Goal: Task Accomplishment & Management: Use online tool/utility

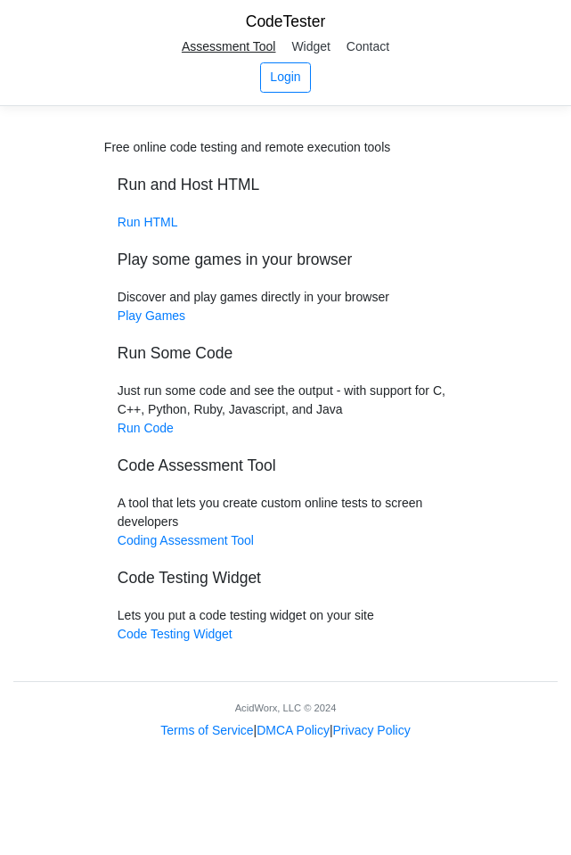
click at [243, 48] on link "Assessment Tool" at bounding box center [229, 46] width 107 height 27
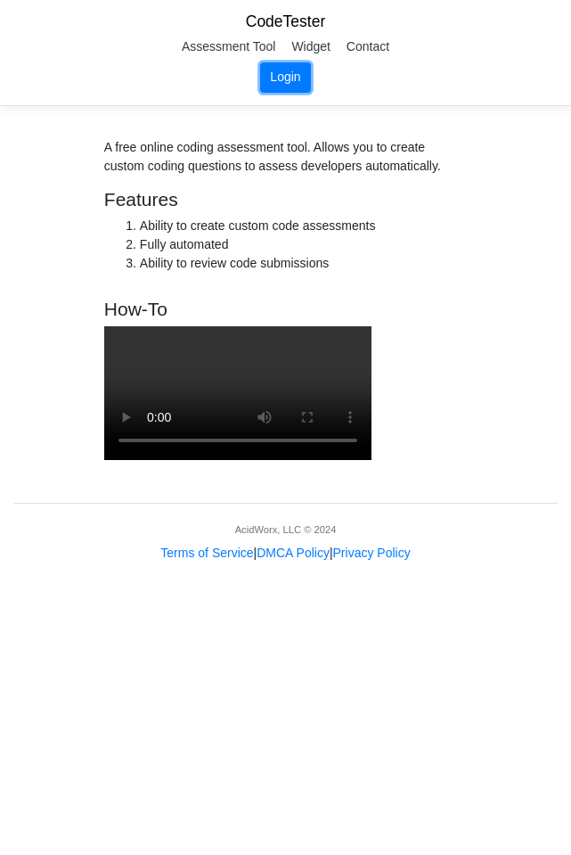
click at [290, 77] on link "Login" at bounding box center [285, 77] width 51 height 30
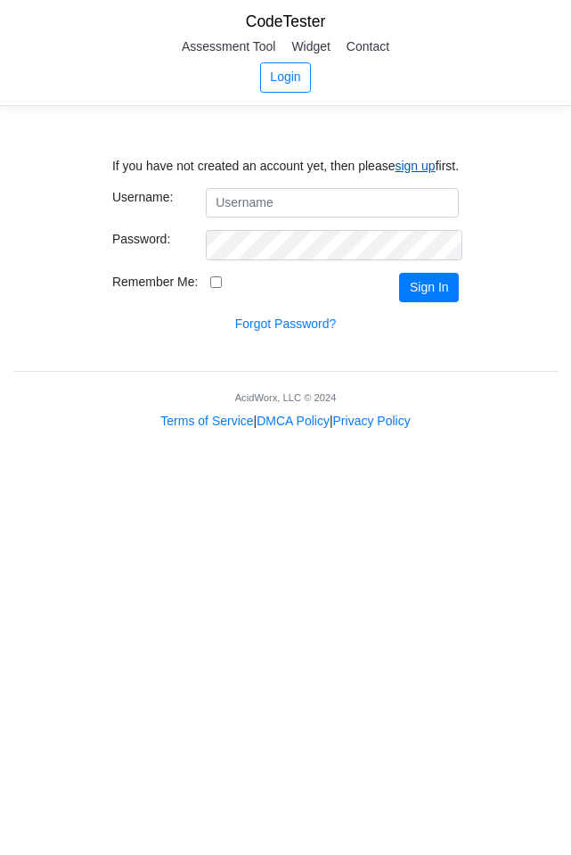
click at [399, 160] on link "sign up" at bounding box center [415, 166] width 40 height 14
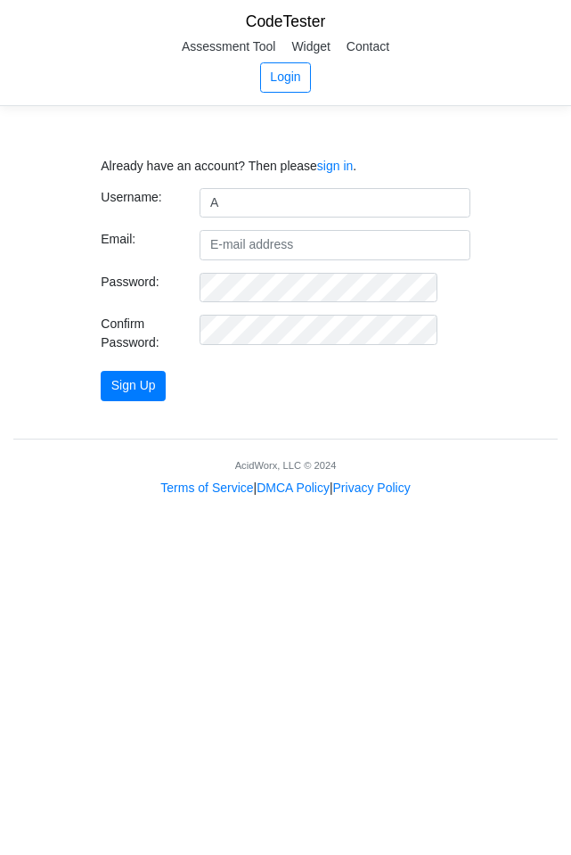
type input "alexander2076"
click at [358, 238] on input "Email:" at bounding box center [335, 245] width 270 height 30
type input "alexmondragon447@gmail.com"
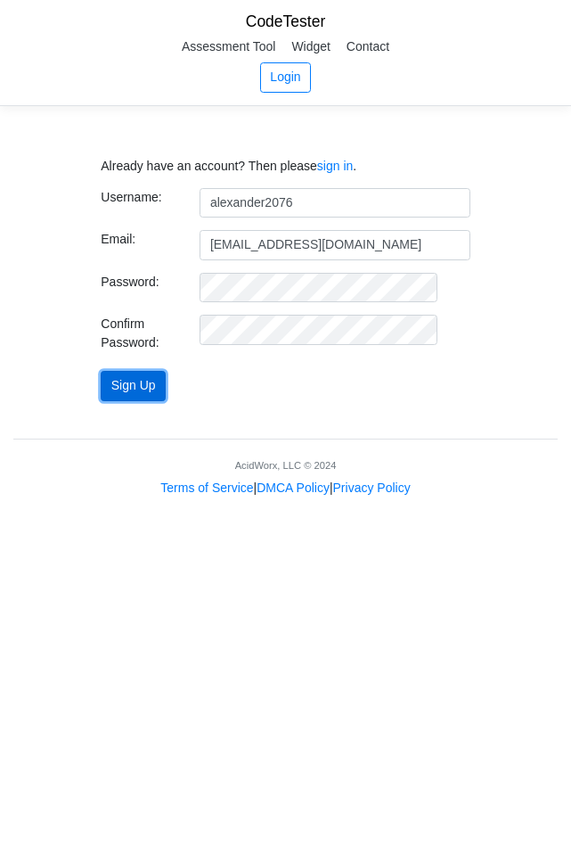
click at [165, 384] on button "Sign Up" at bounding box center [133, 386] width 65 height 30
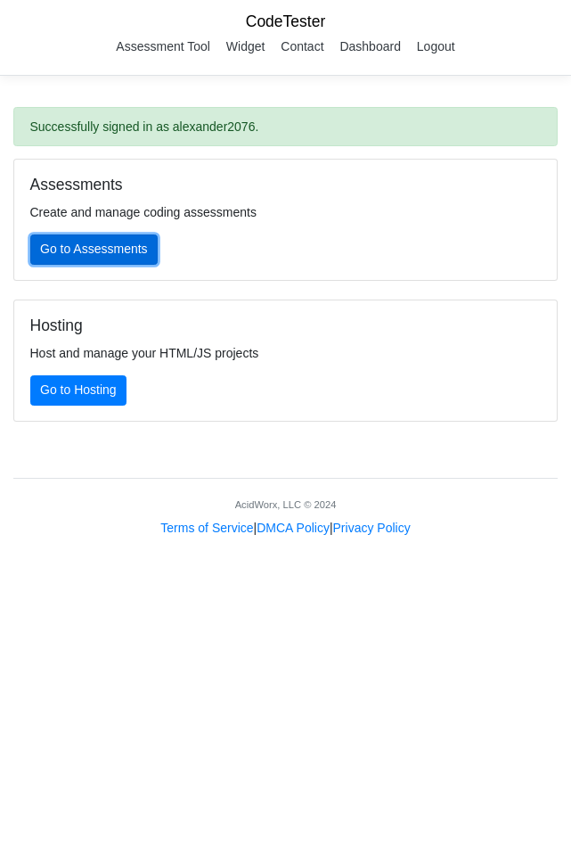
click at [113, 242] on link "Go to Assessments" at bounding box center [94, 249] width 128 height 30
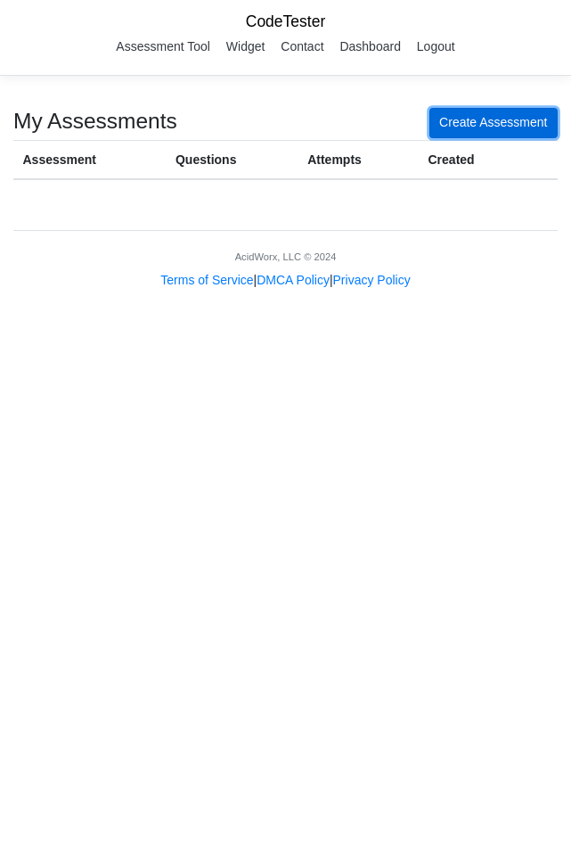
click at [472, 122] on link "Create Assessment" at bounding box center [494, 123] width 128 height 30
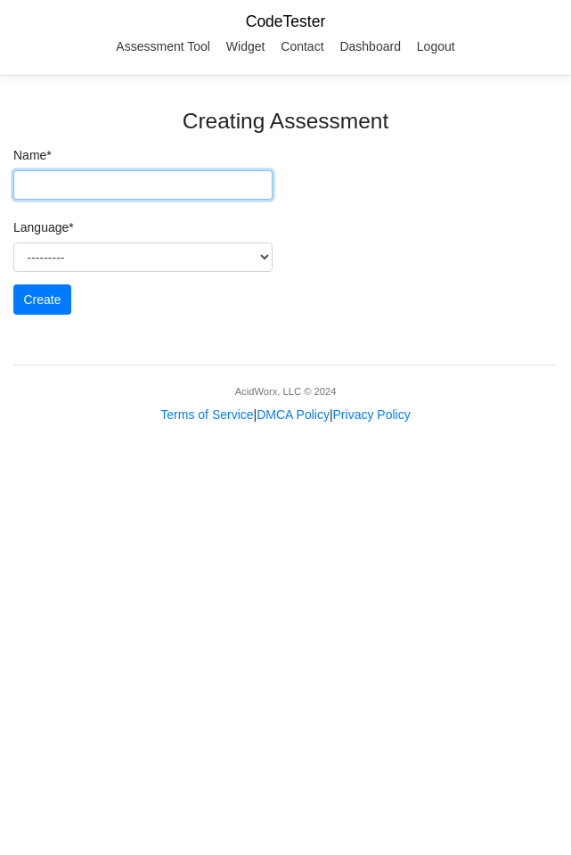
click at [173, 185] on input "Name *" at bounding box center [142, 185] width 259 height 30
type input "BABY OIL"
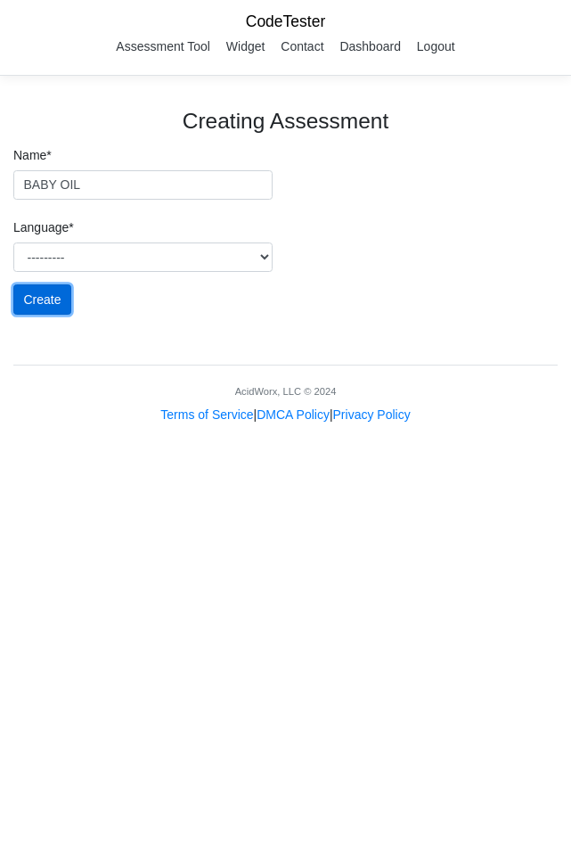
click at [45, 300] on input "Create" at bounding box center [42, 299] width 58 height 30
click at [159, 239] on div "Language * --------- Java Javascript Python Ruby PHP C C++ Go HTML" at bounding box center [142, 242] width 259 height 60
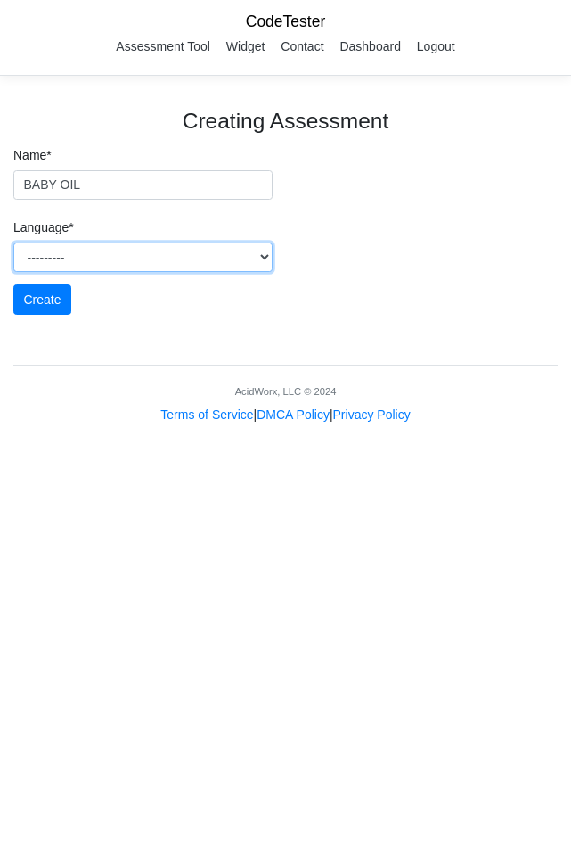
click at [156, 259] on select "--------- Java Javascript Python Ruby PHP C C++ Go HTML" at bounding box center [142, 257] width 259 height 30
select select "html"
click at [13, 242] on select "--------- Java Javascript Python Ruby PHP C C++ Go HTML" at bounding box center [142, 257] width 259 height 30
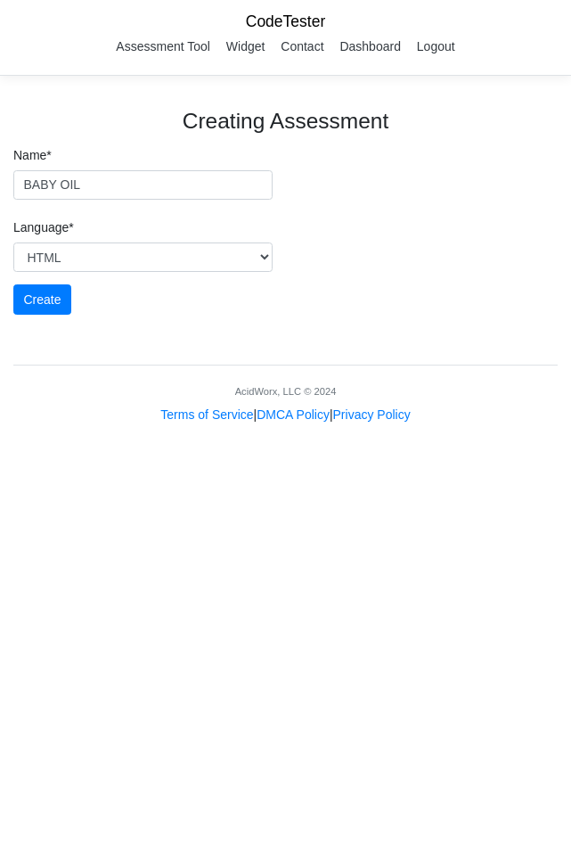
click at [115, 407] on div "Terms of Service | DMCA Policy | Privacy Policy" at bounding box center [285, 415] width 571 height 19
click at [52, 294] on input "Create" at bounding box center [42, 299] width 58 height 30
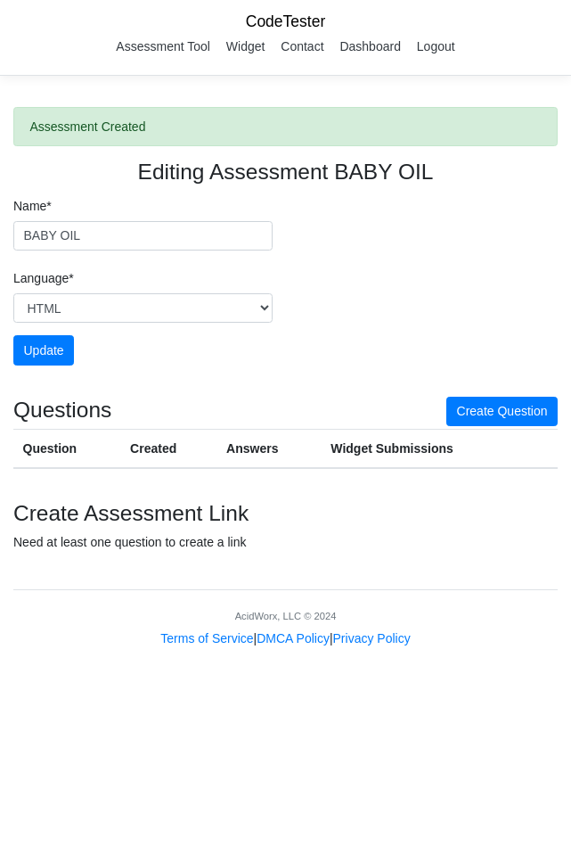
click at [40, 447] on th "Question" at bounding box center [67, 449] width 108 height 39
click at [154, 439] on th "Created" at bounding box center [169, 449] width 96 height 39
drag, startPoint x: 229, startPoint y: 444, endPoint x: 243, endPoint y: 438, distance: 15.6
click at [240, 443] on th "Answers" at bounding box center [270, 449] width 104 height 39
click at [499, 419] on link "Create Question" at bounding box center [502, 412] width 111 height 30
